Goal: Register for event/course

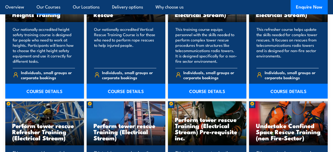
scroll to position [451, 0]
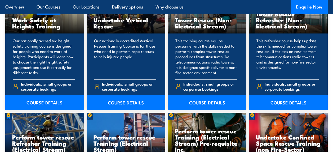
click at [46, 103] on link "COURSE DETAILS" at bounding box center [44, 102] width 79 height 15
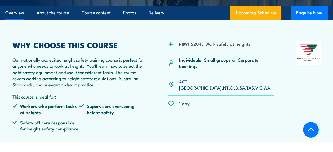
scroll to position [159, 0]
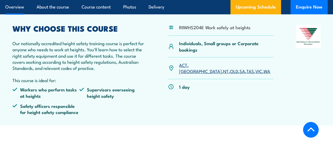
click at [264, 68] on link "WA" at bounding box center [267, 71] width 7 height 6
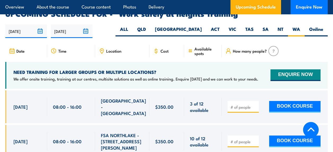
scroll to position [834, 0]
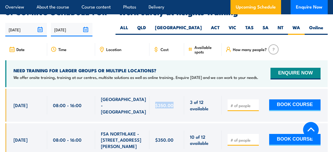
drag, startPoint x: 176, startPoint y: 94, endPoint x: 155, endPoint y: 93, distance: 21.0
click at [155, 96] on div "$350.00" at bounding box center [166, 105] width 23 height 19
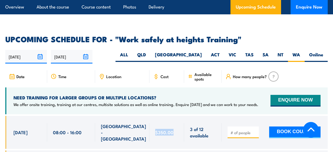
scroll to position [807, 0]
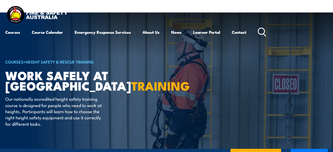
click at [265, 32] on icon at bounding box center [262, 32] width 8 height 9
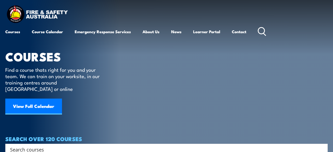
click at [264, 32] on icon at bounding box center [262, 31] width 8 height 9
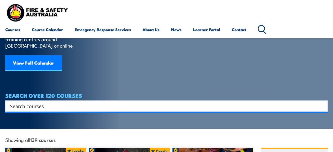
scroll to position [27, 0]
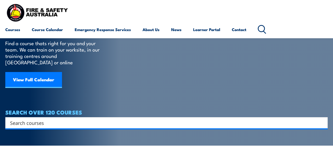
click at [49, 119] on input "Search input" at bounding box center [163, 123] width 306 height 8
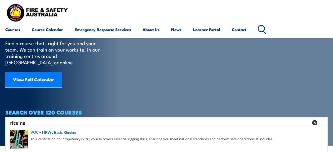
scroll to position [53, 0]
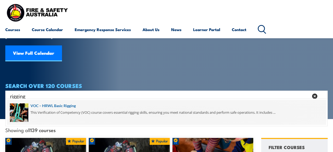
type input "rigging"
click at [58, 104] on span at bounding box center [167, 112] width 320 height 25
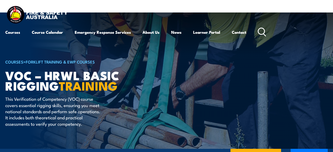
scroll to position [106, 0]
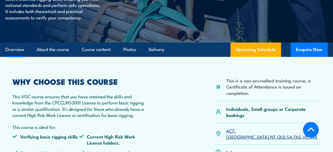
click at [311, 133] on link "WA" at bounding box center [314, 136] width 7 height 6
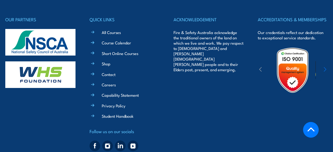
scroll to position [1342, 0]
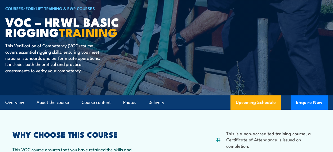
scroll to position [27, 0]
